Goal: Information Seeking & Learning: Find specific fact

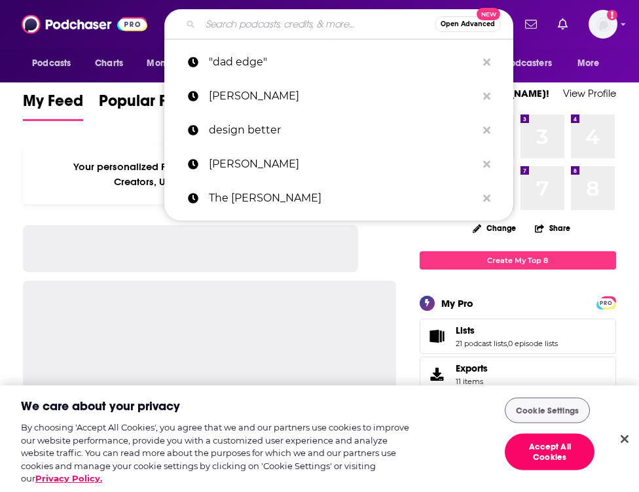
click at [291, 23] on input "Search podcasts, credits, & more..." at bounding box center [317, 24] width 234 height 21
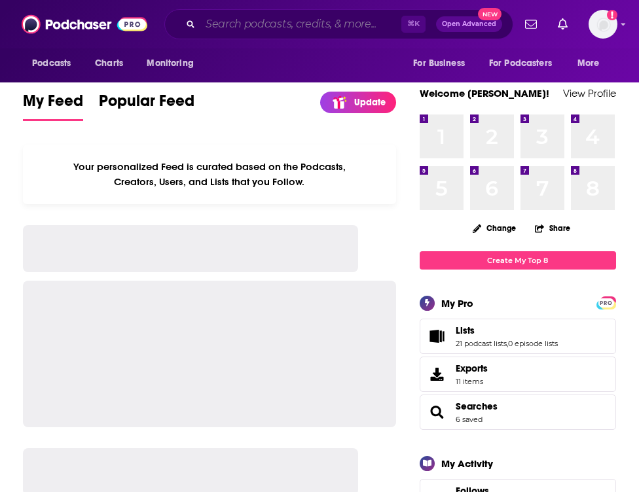
click at [291, 23] on input "Search podcasts, credits, & more..." at bounding box center [300, 24] width 201 height 21
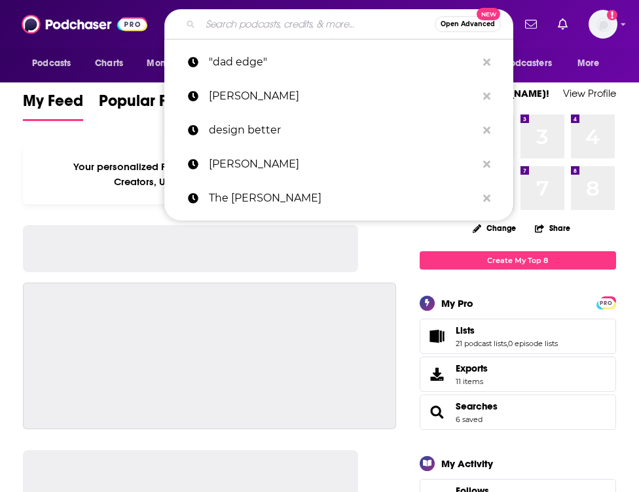
click at [291, 23] on input "Search podcasts, credits, & more..." at bounding box center [317, 24] width 234 height 21
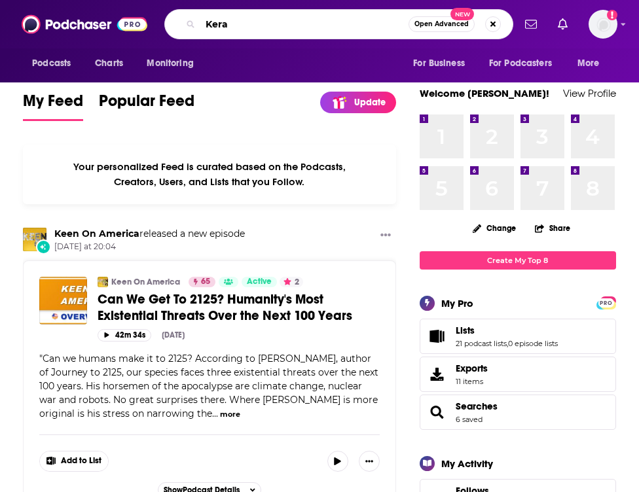
type input "Kera"
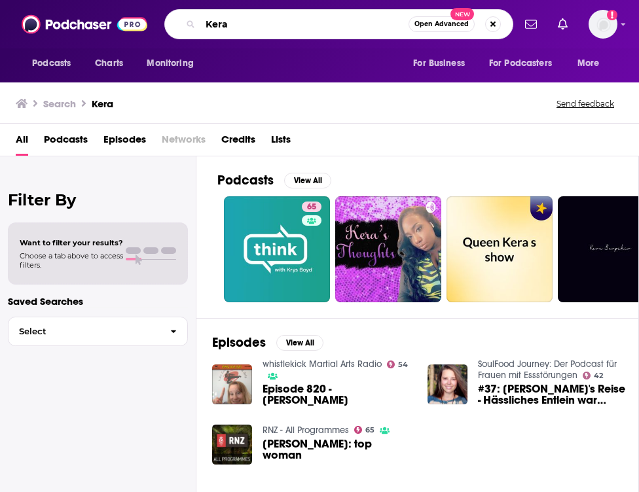
drag, startPoint x: 265, startPoint y: 24, endPoint x: 174, endPoint y: 21, distance: 91.0
click at [173, 22] on div "Kera Open Advanced New" at bounding box center [338, 24] width 349 height 30
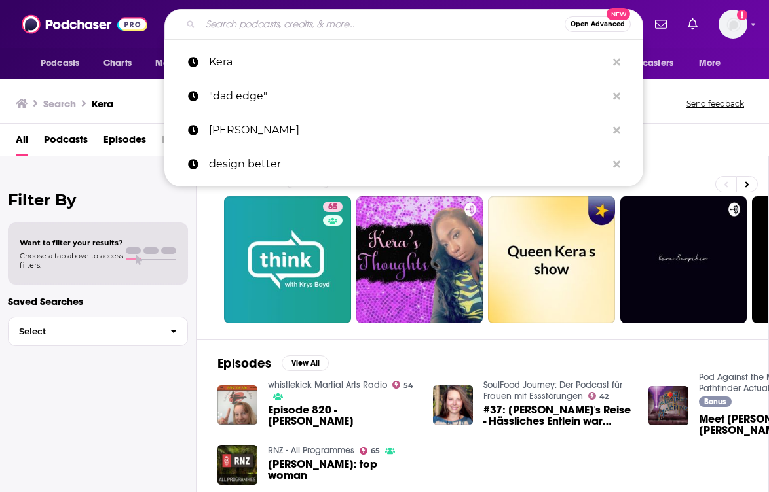
paste input "[PERSON_NAME] SHOW"
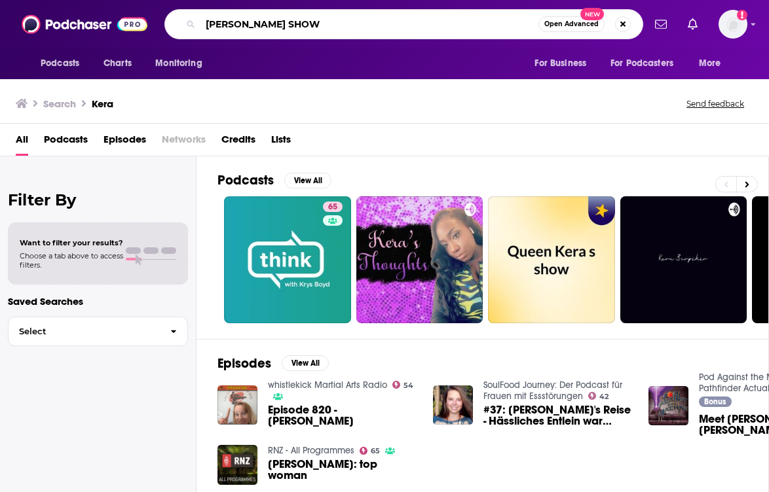
type input "[PERSON_NAME] SHOW"
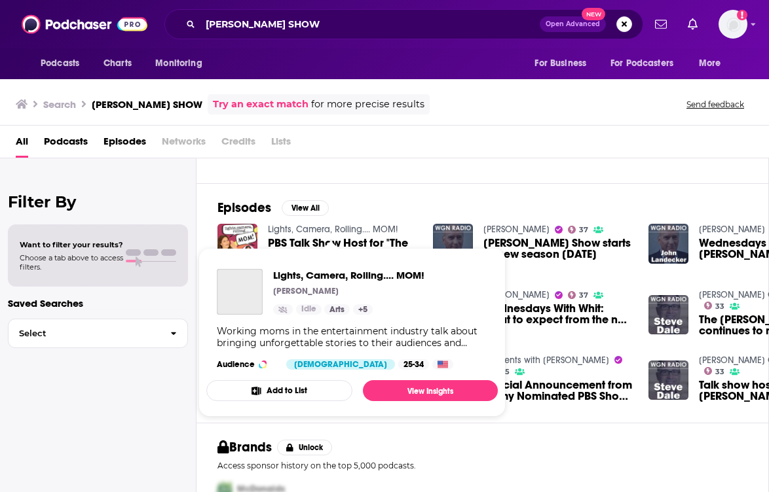
scroll to position [129, 0]
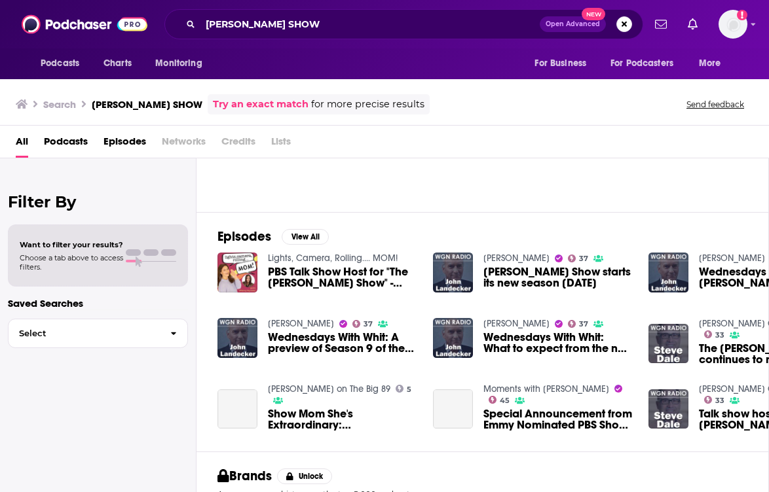
click at [475, 203] on div "Podcasts View All" at bounding box center [492, 120] width 551 height 183
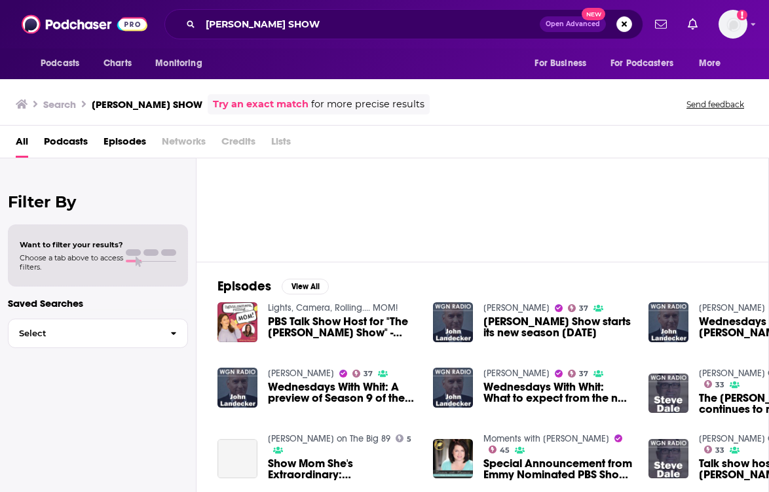
scroll to position [0, 0]
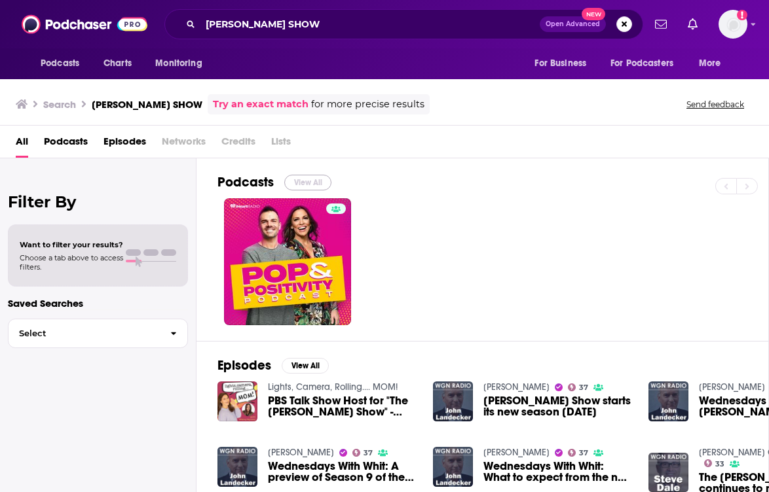
click at [313, 181] on button "View All" at bounding box center [307, 183] width 47 height 16
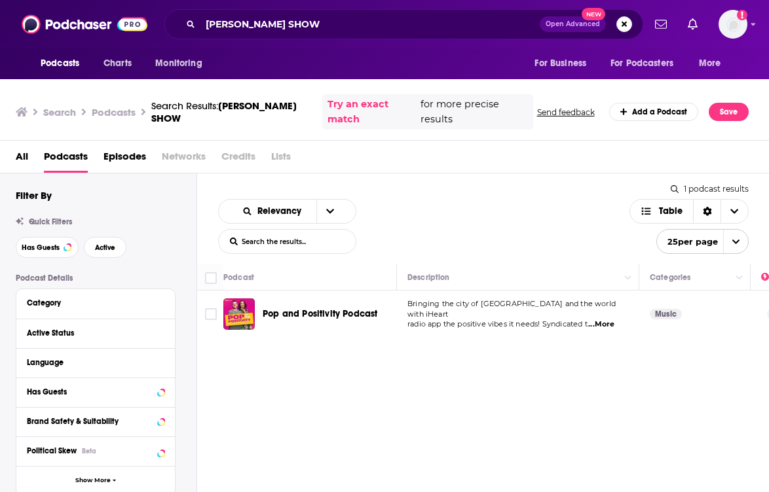
click at [605, 321] on span "...More" at bounding box center [601, 324] width 26 height 10
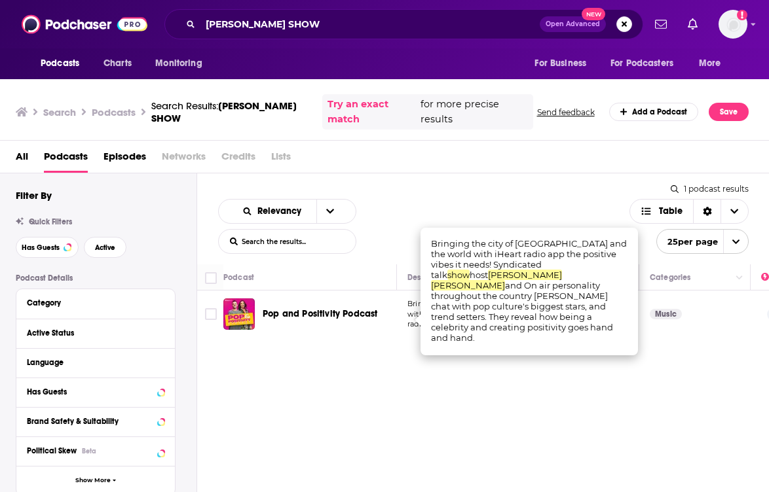
click at [596, 367] on div "Relevancy List Search Input Search the results... Table 1 podcast results List …" at bounding box center [483, 379] width 572 height 413
